Goal: Task Accomplishment & Management: Complete application form

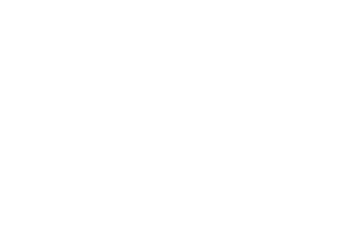
select select "100"
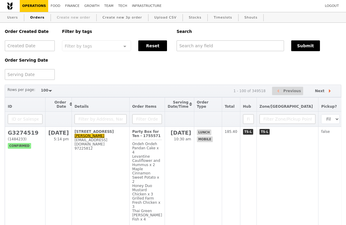
click at [60, 17] on link "Create new order" at bounding box center [74, 17] width 38 height 11
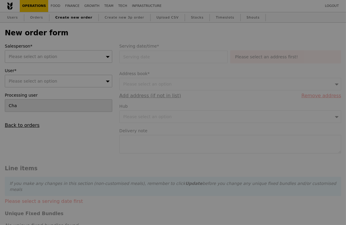
type input "Confirm"
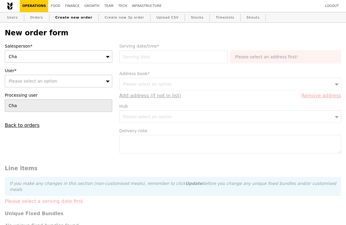
click at [28, 82] on span "Please select an option" at bounding box center [33, 81] width 49 height 5
type input "shanthi.do.krishna.murti@singhealth.com.sg"
type input "Confirm"
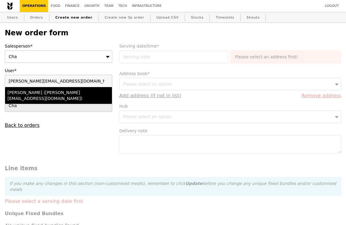
type input "shanthi.do.krishna.murti@singhealth.com.sg"
click at [25, 96] on div "Shanti (shanthi.do.krishna.murti@singhealth.com.sg)" at bounding box center [45, 96] width 76 height 12
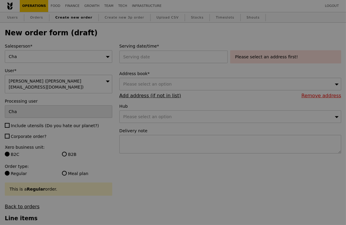
type input "Confirm"
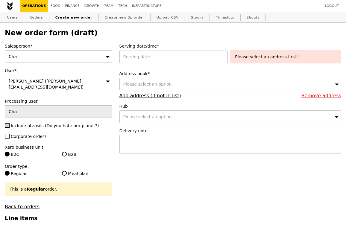
click at [7, 124] on input "Include utensils (Do you hate our planet?)" at bounding box center [7, 125] width 5 height 5
checkbox input "true"
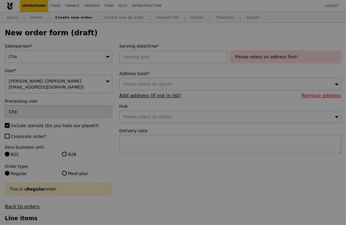
type input "Confirm"
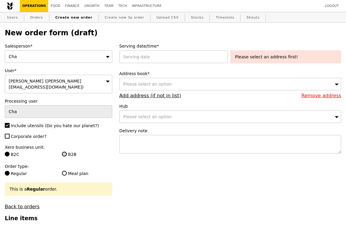
click at [64, 152] on input "B2B" at bounding box center [64, 154] width 5 height 5
radio input "true"
click at [53, 53] on div "Cha" at bounding box center [59, 56] width 108 height 13
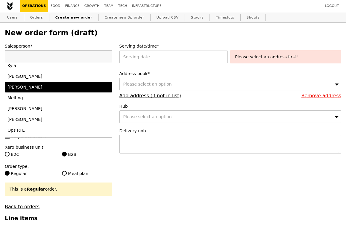
scroll to position [357, 0]
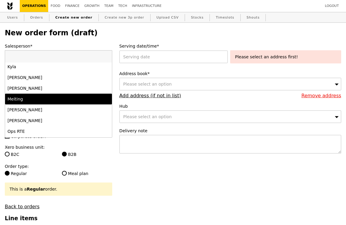
click at [24, 97] on div "Meiting" at bounding box center [45, 99] width 76 height 6
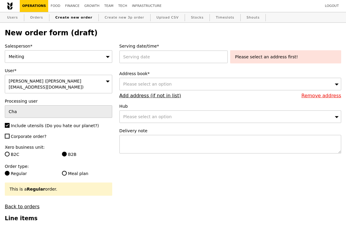
type input "Confirm"
click at [164, 58] on div at bounding box center [174, 57] width 111 height 13
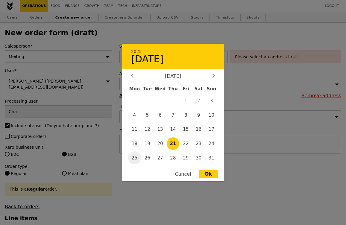
click at [133, 157] on span "25" at bounding box center [134, 158] width 13 height 13
type input "25 Aug 2025"
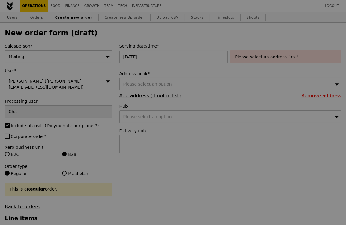
type input "Confirm"
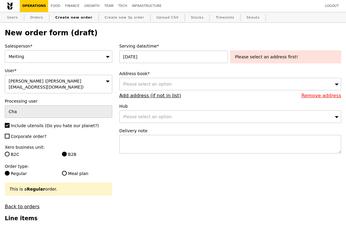
click at [250, 55] on div "Please select an address first!" at bounding box center [286, 57] width 102 height 6
click at [182, 82] on div "Please select an option" at bounding box center [230, 84] width 222 height 13
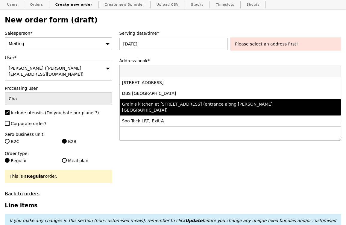
scroll to position [11, 0]
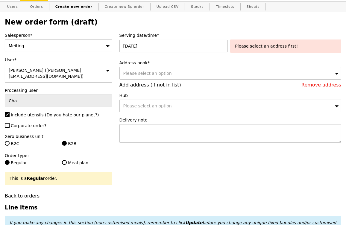
click at [174, 70] on div "Please select an option" at bounding box center [230, 73] width 222 height 13
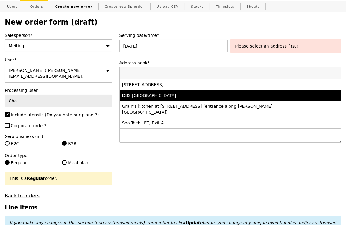
click at [148, 142] on div "Delivery note" at bounding box center [230, 130] width 222 height 27
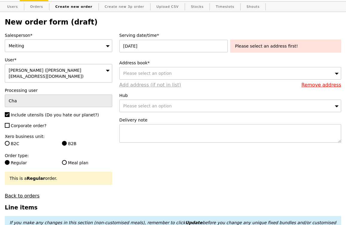
click at [161, 85] on link "Add address (if not in list)" at bounding box center [150, 85] width 62 height 6
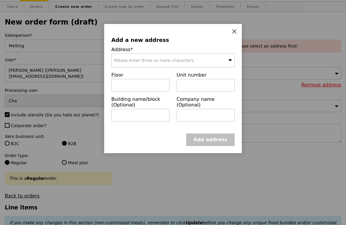
click at [167, 60] on span "Please enter three or more characters" at bounding box center [154, 60] width 80 height 5
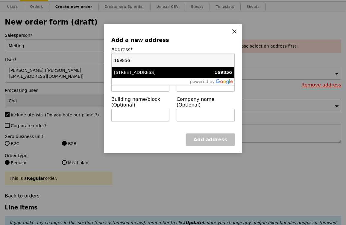
type input "169856"
click at [154, 73] on div "20 College Road" at bounding box center [158, 72] width 89 height 6
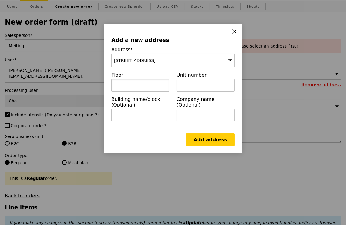
click at [146, 82] on input "text" at bounding box center [140, 85] width 58 height 13
paste input "Level 2"
type input "Level 2"
click at [203, 85] on input "text" at bounding box center [206, 85] width 58 height 13
paste input "Room L2-D4"
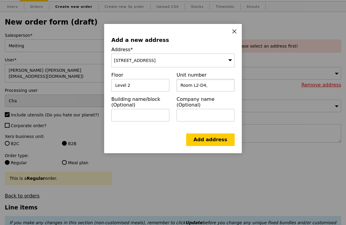
click at [214, 84] on input "Room L2-D4," at bounding box center [206, 85] width 58 height 13
paste input "Academia, SGH Campus"
type input "Room L2-D4, Academia, SGH Campus"
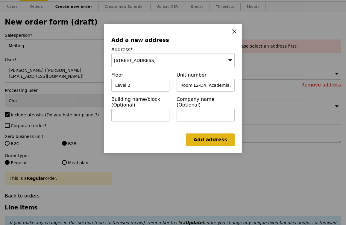
click at [211, 140] on link "Add address" at bounding box center [210, 140] width 49 height 13
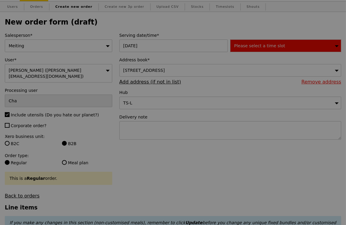
type input "Confirm"
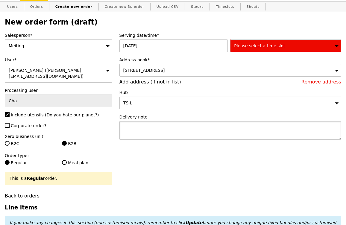
click at [163, 134] on textarea at bounding box center [230, 130] width 222 height 19
paste textarea "Juvette @ 9697 2979"
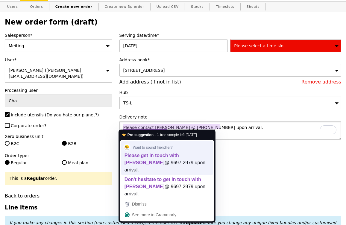
type textarea "Please get in touch with Juvette @ 9697 2979 upon arrival."
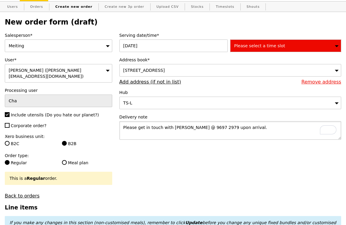
type input "Confirm"
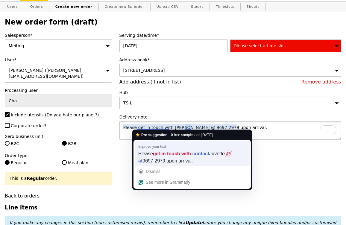
type textarea "Please contact Juvette at 9697 2979 upon arrival."
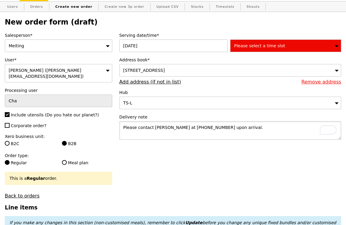
type input "Confirm"
click at [186, 126] on textarea "Please contact Juvette at 9697 2979 upon arrival." at bounding box center [230, 130] width 222 height 19
type textarea "Please contact Juvette at 96972979 upon arrival."
type input "Confirm"
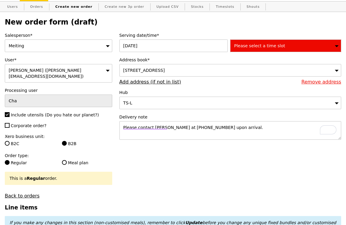
click at [288, 46] on div "Please select a time slot" at bounding box center [285, 46] width 111 height 13
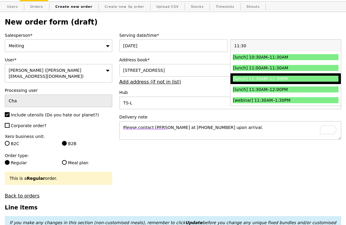
type input "11:30"
click at [273, 79] on div "[lunch] 11:30AM–12:30PM" at bounding box center [272, 79] width 79 height 6
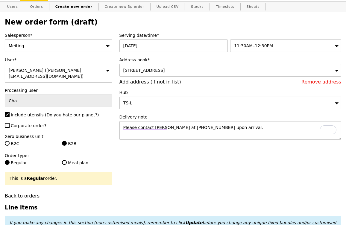
type input "Confirm"
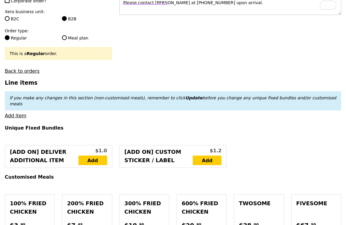
scroll to position [138, 0]
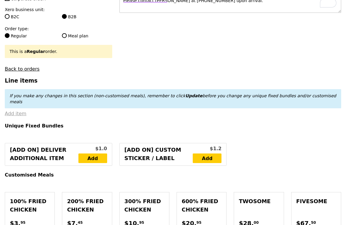
click at [19, 111] on link "Add item" at bounding box center [16, 114] width 22 height 6
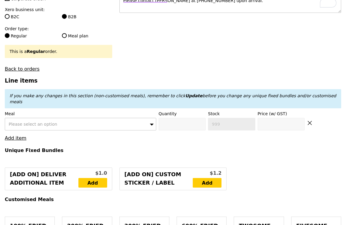
click at [58, 119] on div "Please select an option" at bounding box center [81, 124] width 152 height 13
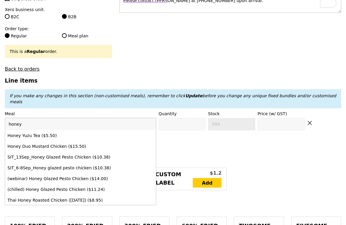
type input "honey d"
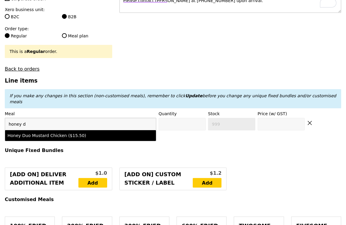
type input "Confirm anyway"
type input "0"
type input "487"
type input "15.5"
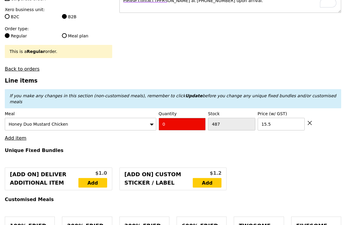
click at [164, 119] on input "0" at bounding box center [182, 124] width 47 height 13
type input "Confirm"
type input "9"
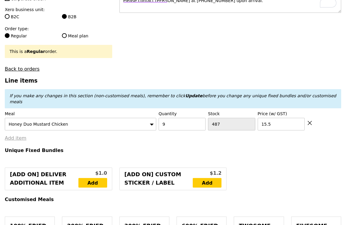
type input "Loading..."
click at [14, 135] on link "Add item" at bounding box center [16, 138] width 22 height 6
type input "139.50"
type input "1.79"
type input "1.95"
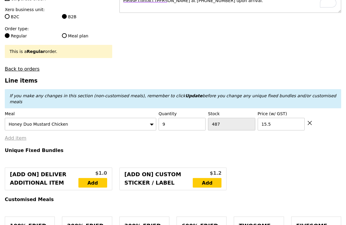
type input "3.62"
type input "3.95"
type input "145.40"
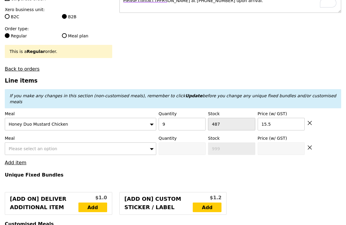
type input "Confirm"
click at [40, 146] on span "Please select an option" at bounding box center [33, 148] width 49 height 5
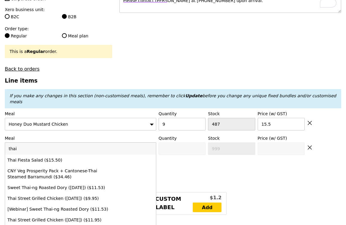
type input "thai"
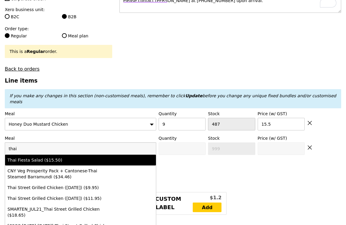
type input "Confirm anyway"
type input "0"
type input "499"
type input "15.5"
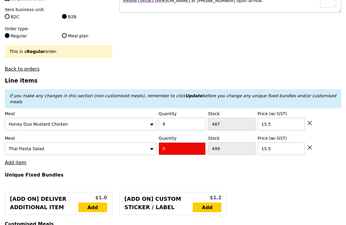
click at [169, 143] on input "0" at bounding box center [182, 149] width 47 height 13
type input "2"
type input "Confirm"
type input "2"
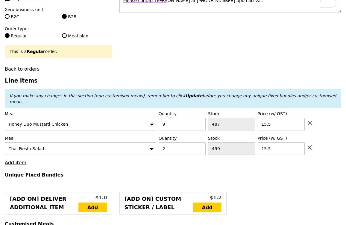
type input "Loading..."
type input "170.50"
type input "176.40"
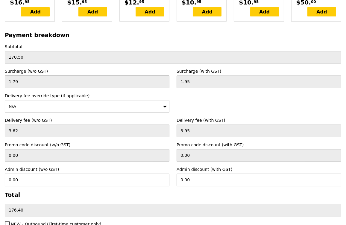
scroll to position [1863, 0]
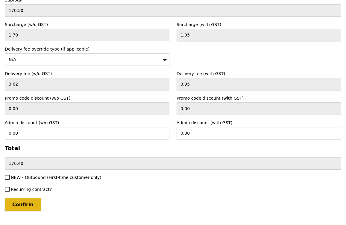
click at [25, 199] on input "Confirm" at bounding box center [23, 205] width 36 height 13
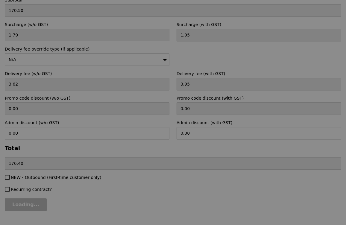
type input "Loading..."
type input "0.00"
type input "174.45"
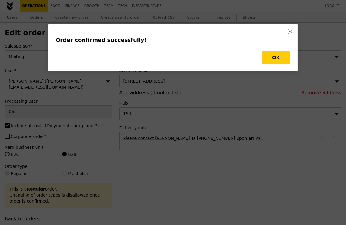
type input "Loading..."
type input "2"
type input "499"
type input "15.50"
type input "9"
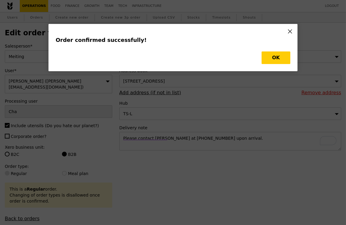
type input "487"
type input "15.50"
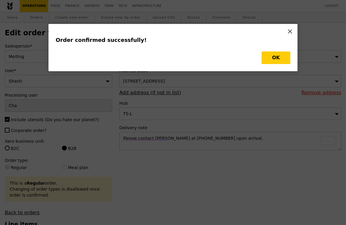
type input "497"
type input "478"
type input "Update"
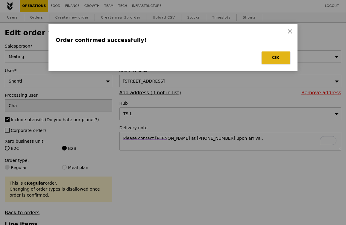
click at [270, 62] on button "OK" at bounding box center [276, 58] width 29 height 13
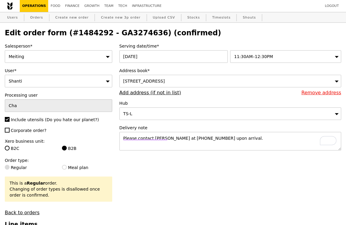
click at [134, 34] on h2 "Edit order form (#1484292 - GA3274636) (confirmed)" at bounding box center [173, 33] width 337 height 8
copy h2 "GA3274636"
click at [35, 16] on link "Orders" at bounding box center [37, 17] width 18 height 11
select select "100"
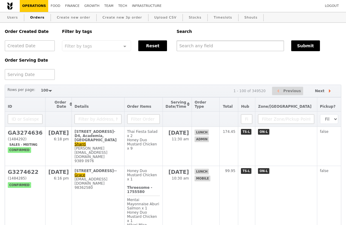
click at [204, 44] on input "text" at bounding box center [231, 45] width 108 height 11
paste input "GA3274636"
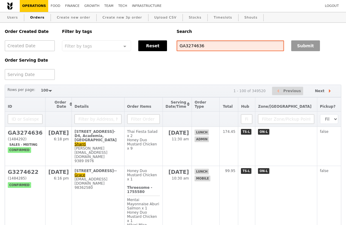
type input "GA3274636"
click at [301, 43] on button "Submit" at bounding box center [305, 45] width 29 height 11
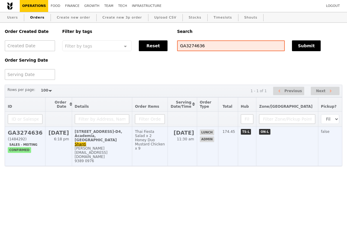
click at [128, 159] on div "9389 0976" at bounding box center [102, 161] width 55 height 4
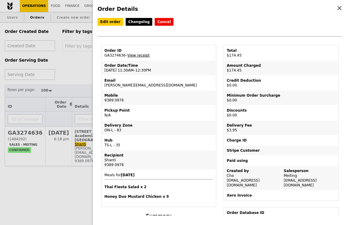
click at [142, 54] on link "View receipt" at bounding box center [139, 55] width 22 height 4
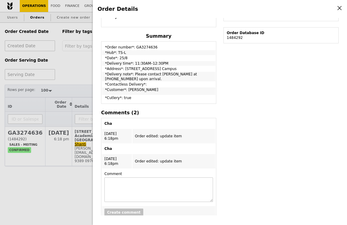
scroll to position [28, 0]
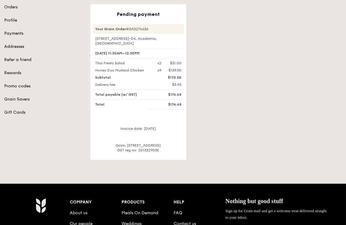
scroll to position [51, 0]
